Goal: Information Seeking & Learning: Understand process/instructions

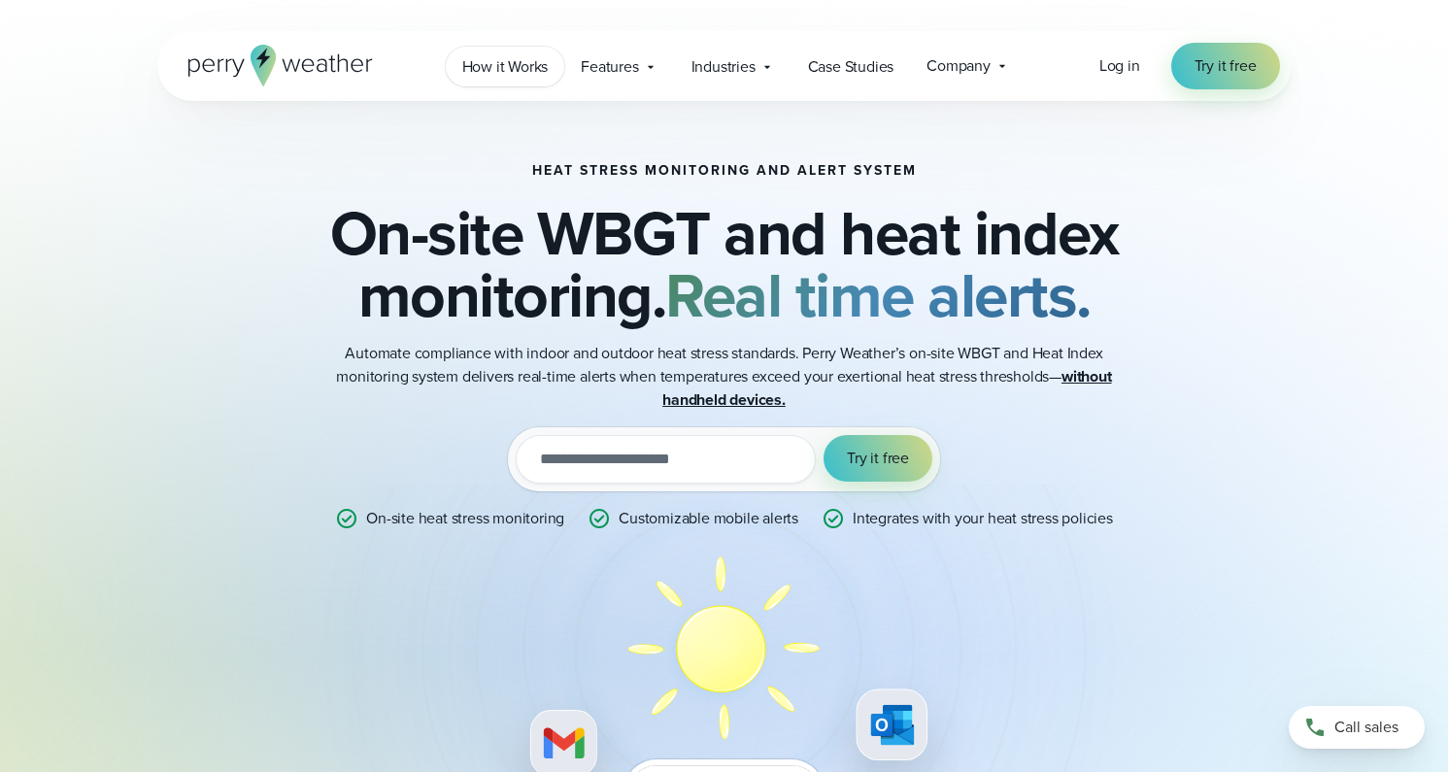
click at [512, 59] on span "How it Works" at bounding box center [505, 66] width 86 height 23
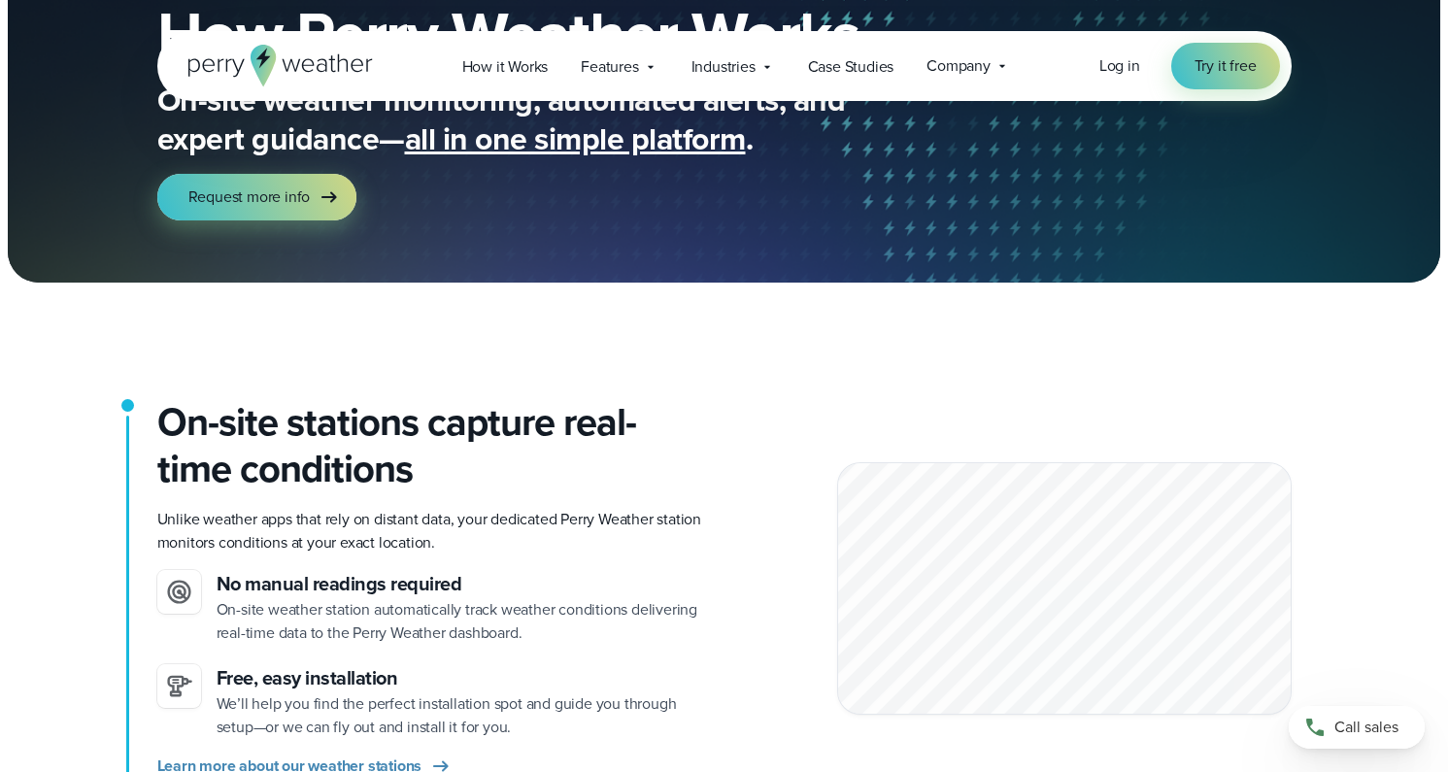
scroll to position [161, 0]
